Goal: Check status: Check status

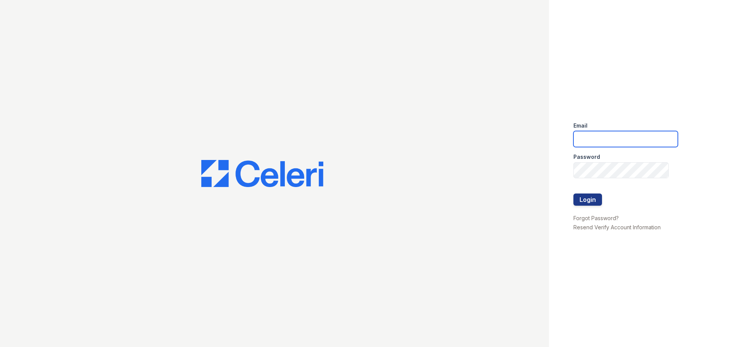
click at [599, 136] on input "email" at bounding box center [625, 139] width 104 height 16
type input "cferguson@trinity-pm.com"
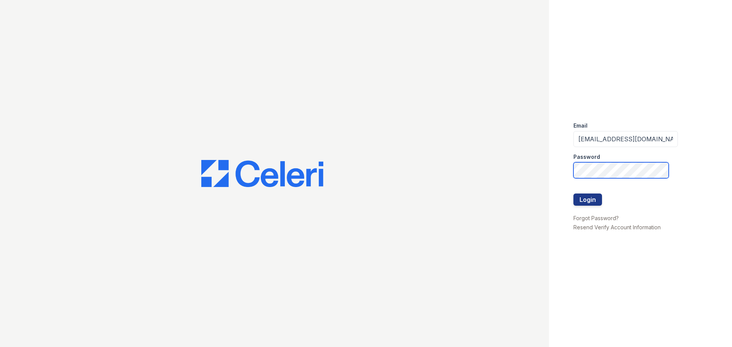
click at [573, 194] on button "Login" at bounding box center [587, 200] width 29 height 12
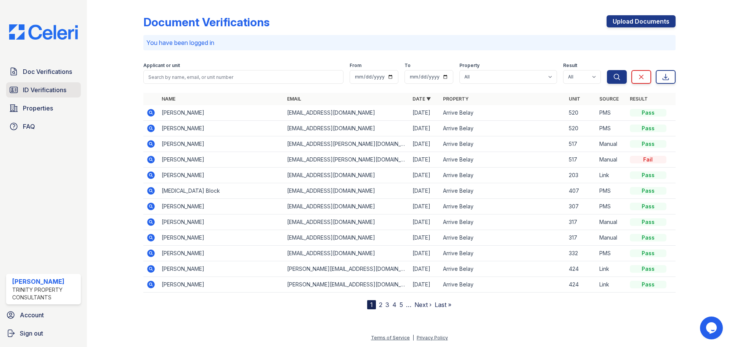
click at [53, 88] on span "ID Verifications" at bounding box center [44, 89] width 43 height 9
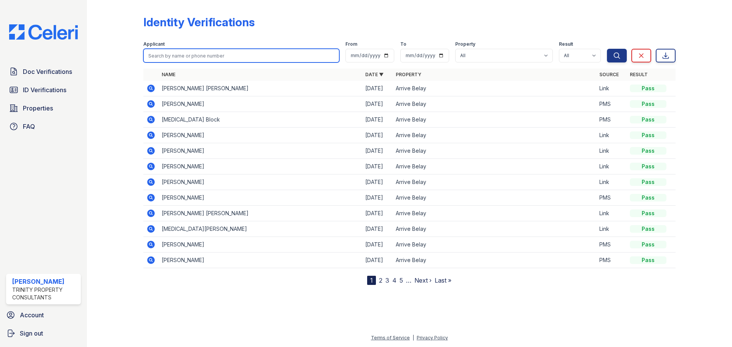
click at [218, 59] on input "search" at bounding box center [241, 56] width 196 height 14
type input "skye"
click at [607, 49] on button "Search" at bounding box center [617, 56] width 20 height 14
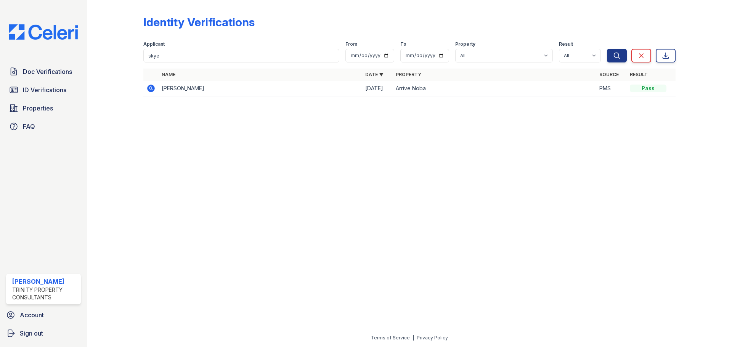
click at [153, 87] on icon at bounding box center [151, 89] width 8 height 8
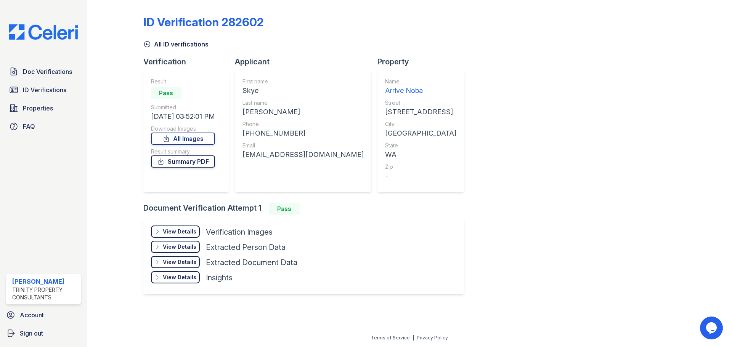
click at [183, 162] on link "Summary PDF" at bounding box center [183, 161] width 64 height 12
click at [180, 247] on div "View Details" at bounding box center [180, 247] width 34 height 8
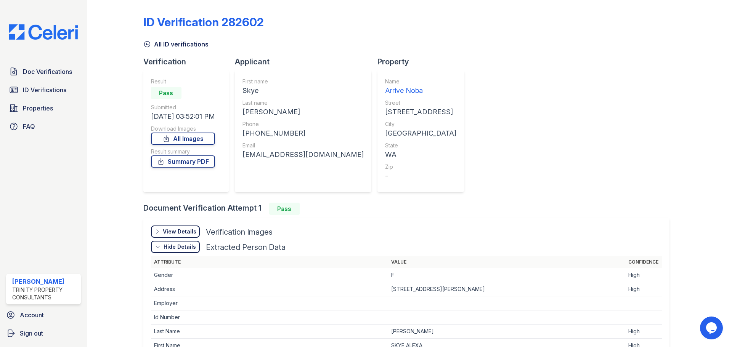
click at [177, 244] on div "Hide Details" at bounding box center [179, 247] width 32 height 8
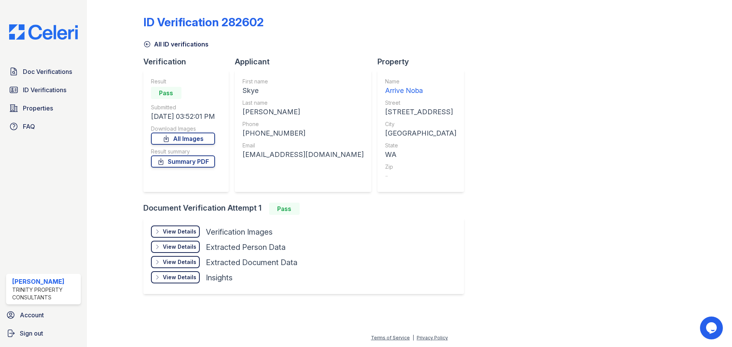
click at [186, 233] on div "View Details" at bounding box center [180, 232] width 34 height 8
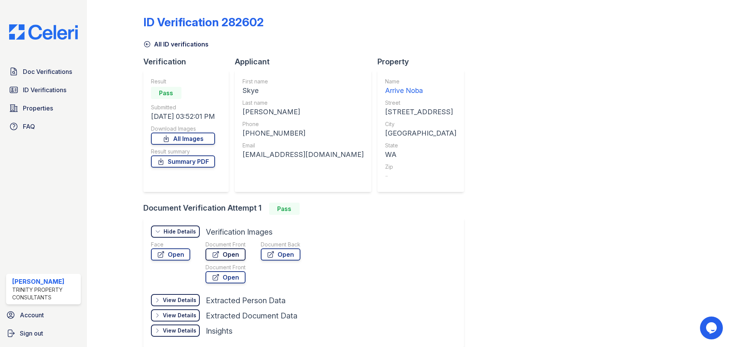
click at [230, 253] on link "Open" at bounding box center [225, 254] width 40 height 12
click at [33, 88] on span "ID Verifications" at bounding box center [44, 89] width 43 height 9
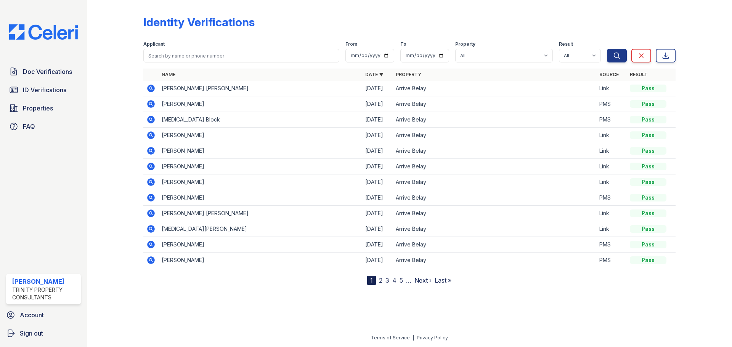
click at [151, 101] on icon at bounding box center [151, 104] width 8 height 8
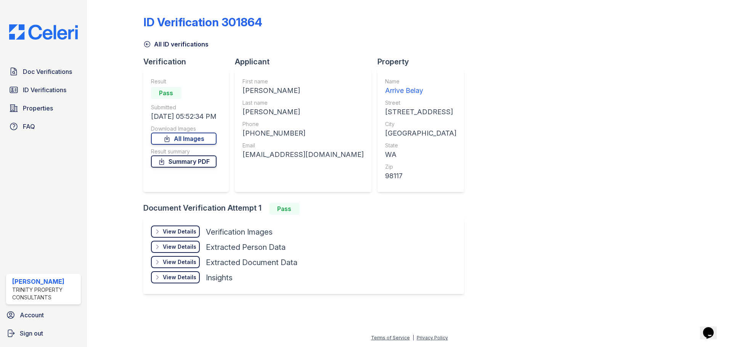
click at [191, 159] on link "Summary PDF" at bounding box center [184, 161] width 66 height 12
click at [176, 225] on div "View Details Details Hide Details Details Verification Images Face Open Documen…" at bounding box center [303, 256] width 320 height 76
click at [175, 227] on div "View Details Details" at bounding box center [175, 232] width 49 height 12
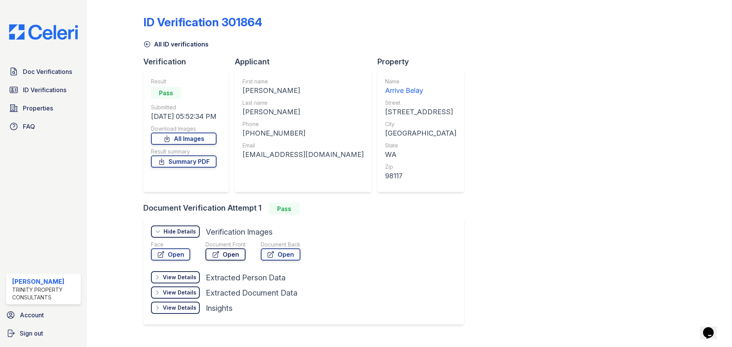
click at [229, 257] on link "Open" at bounding box center [225, 254] width 40 height 12
click at [40, 106] on span "Properties" at bounding box center [38, 108] width 30 height 9
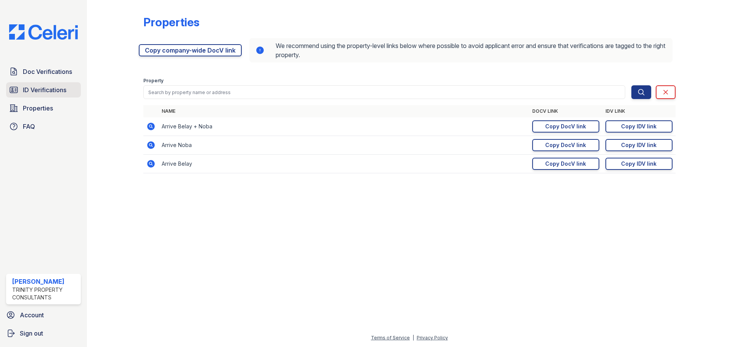
click at [45, 85] on link "ID Verifications" at bounding box center [43, 89] width 75 height 15
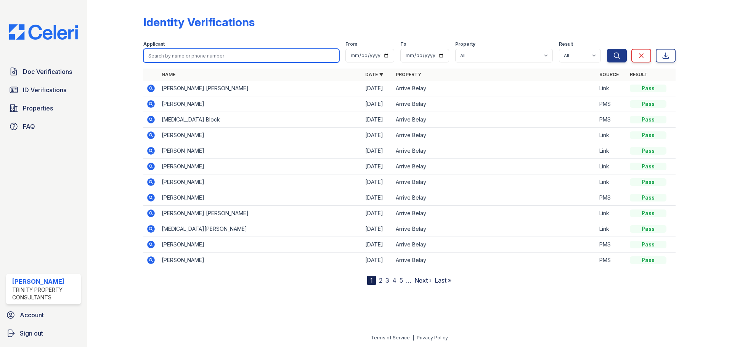
click at [230, 51] on input "search" at bounding box center [241, 56] width 196 height 14
type input "kimber"
click at [607, 49] on button "Search" at bounding box center [617, 56] width 20 height 14
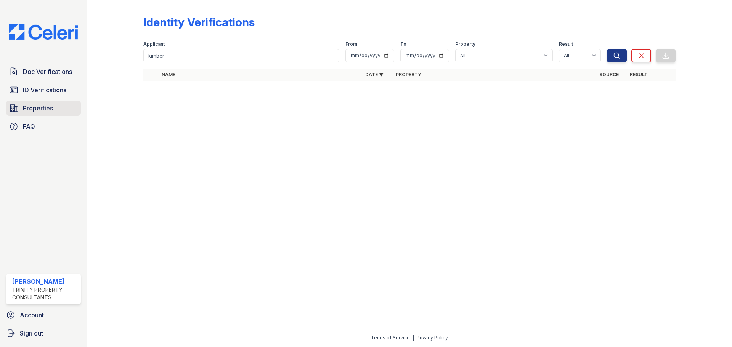
click at [43, 103] on link "Properties" at bounding box center [43, 108] width 75 height 15
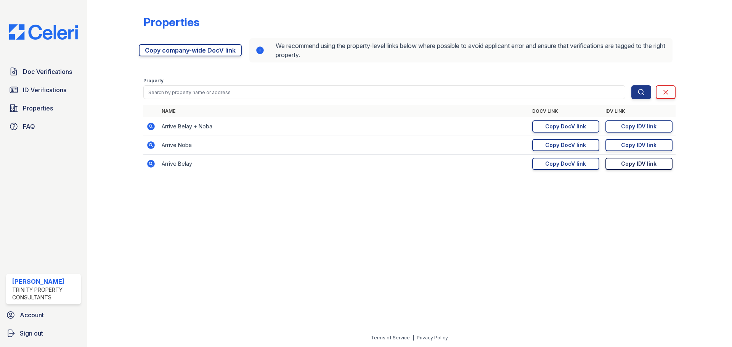
click at [634, 163] on div "Copy IDV link" at bounding box center [638, 164] width 35 height 8
